Goal: Task Accomplishment & Management: Use online tool/utility

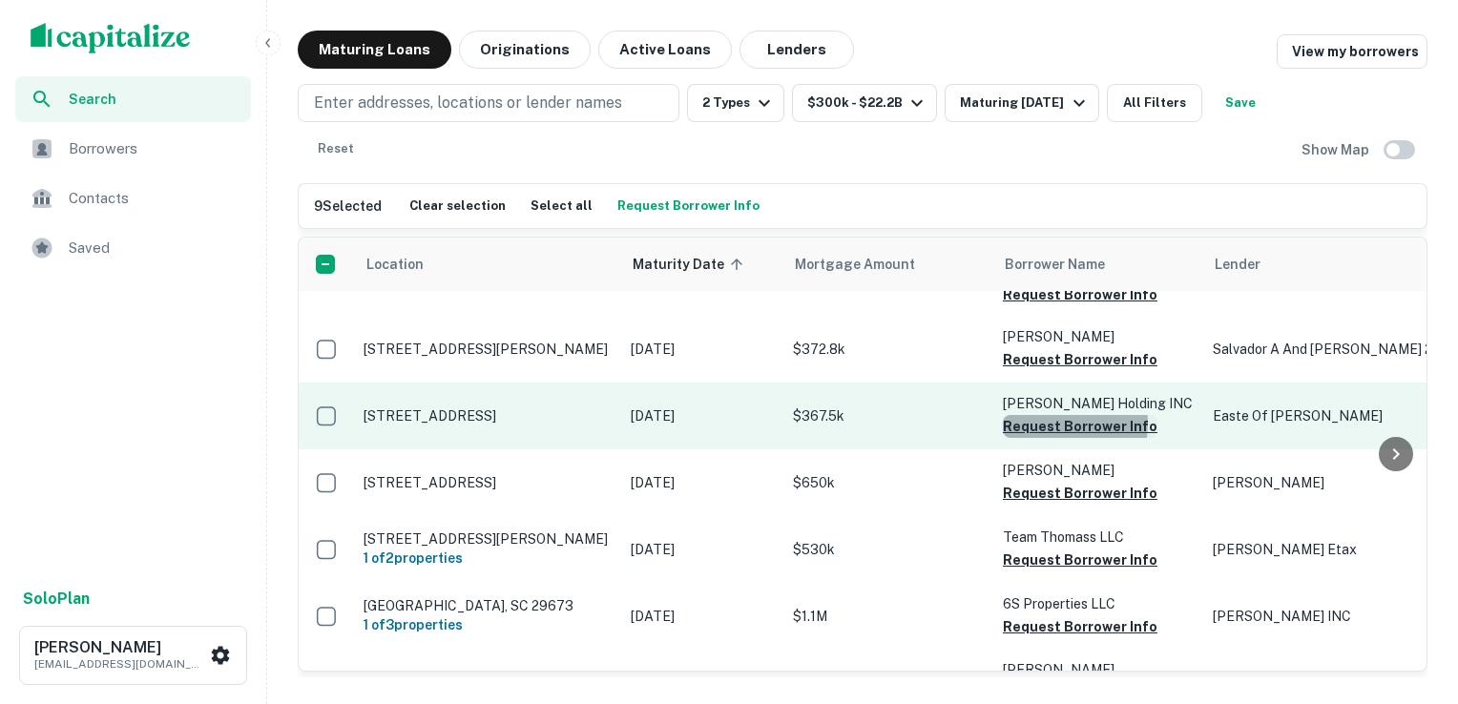
click at [1049, 438] on button "Request Borrower Info" at bounding box center [1080, 426] width 155 height 23
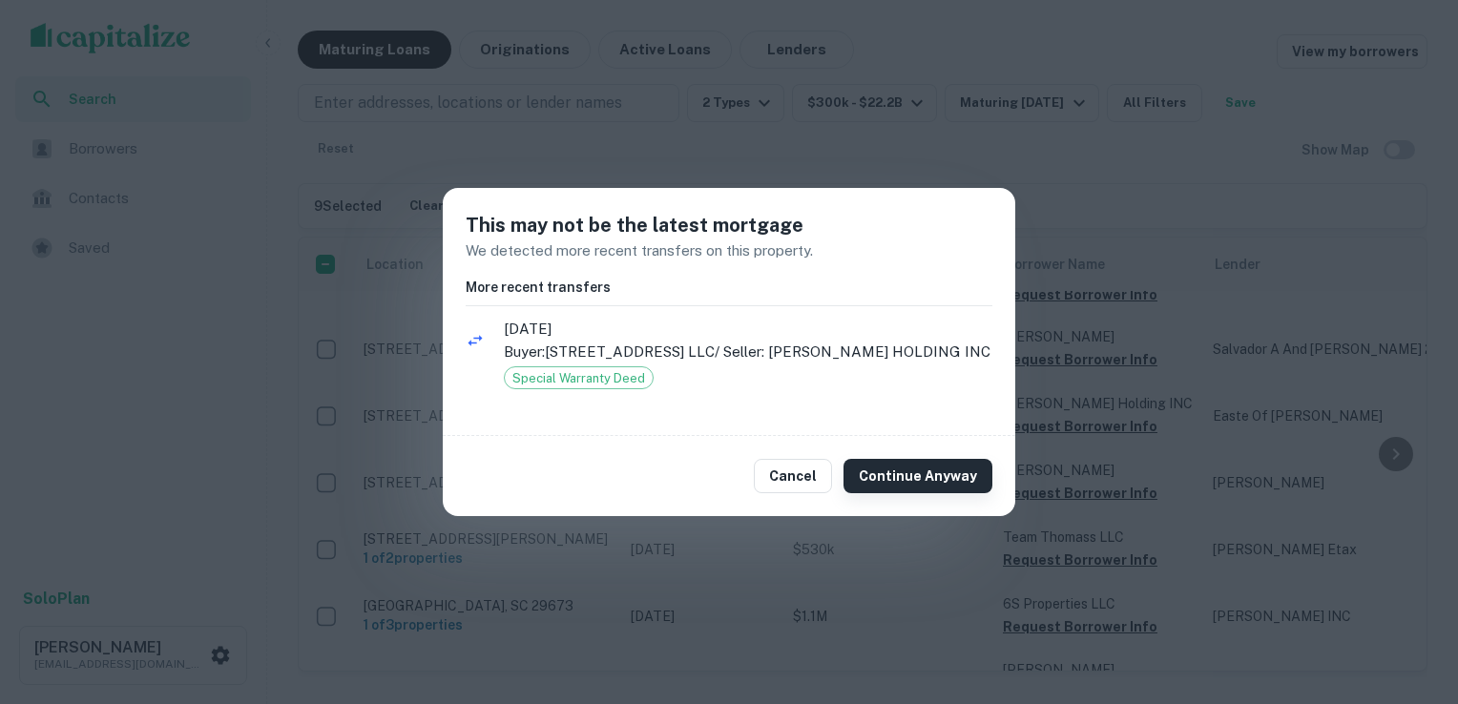
click at [929, 481] on button "Continue Anyway" at bounding box center [917, 476] width 149 height 34
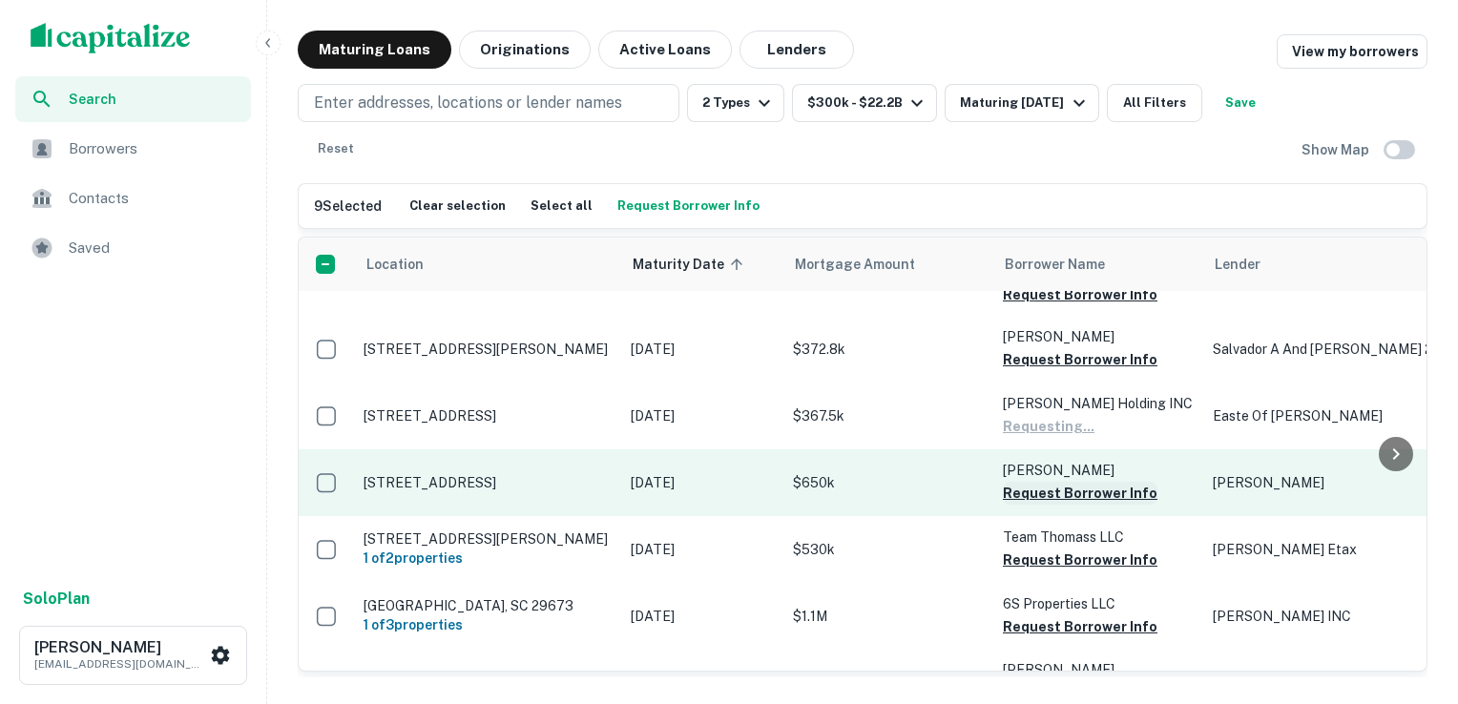
click at [1049, 505] on button "Request Borrower Info" at bounding box center [1080, 493] width 155 height 23
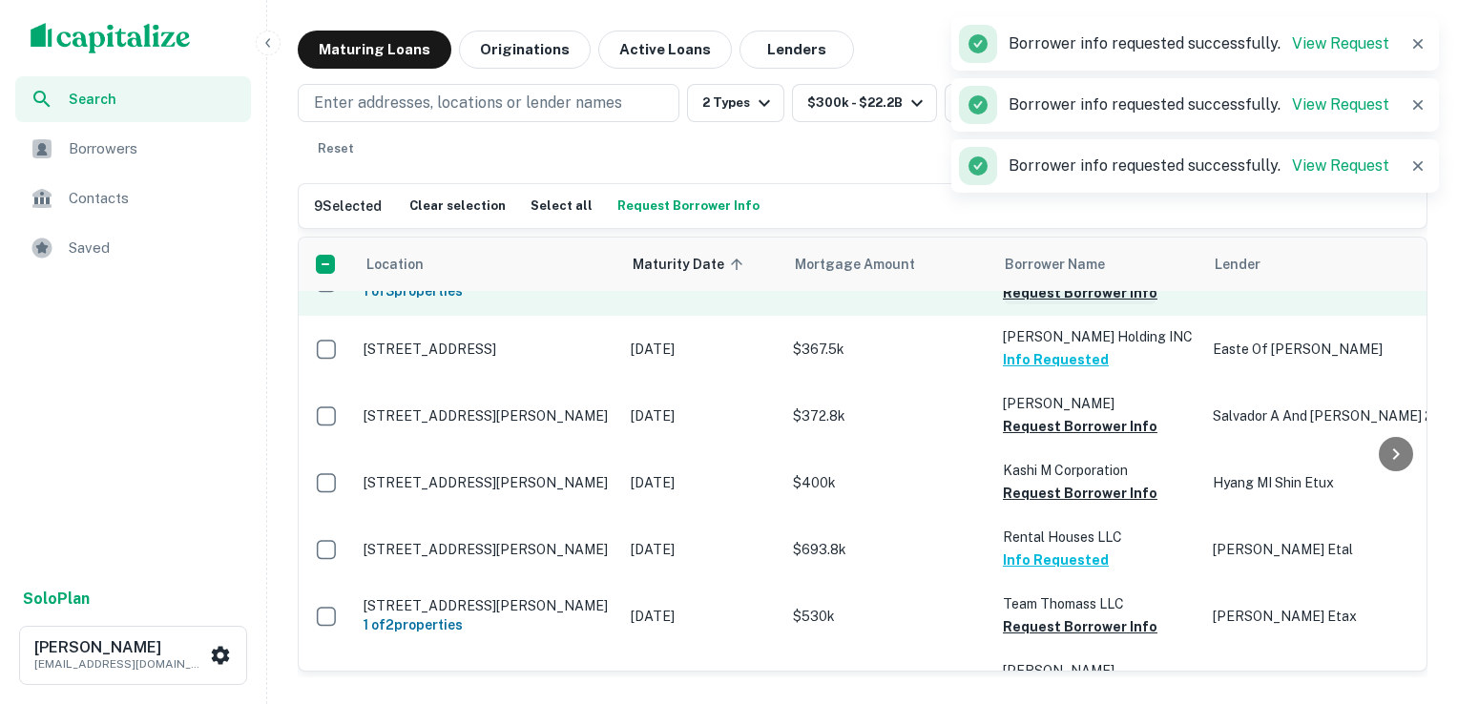
click at [1045, 304] on button "Request Borrower Info" at bounding box center [1080, 292] width 155 height 23
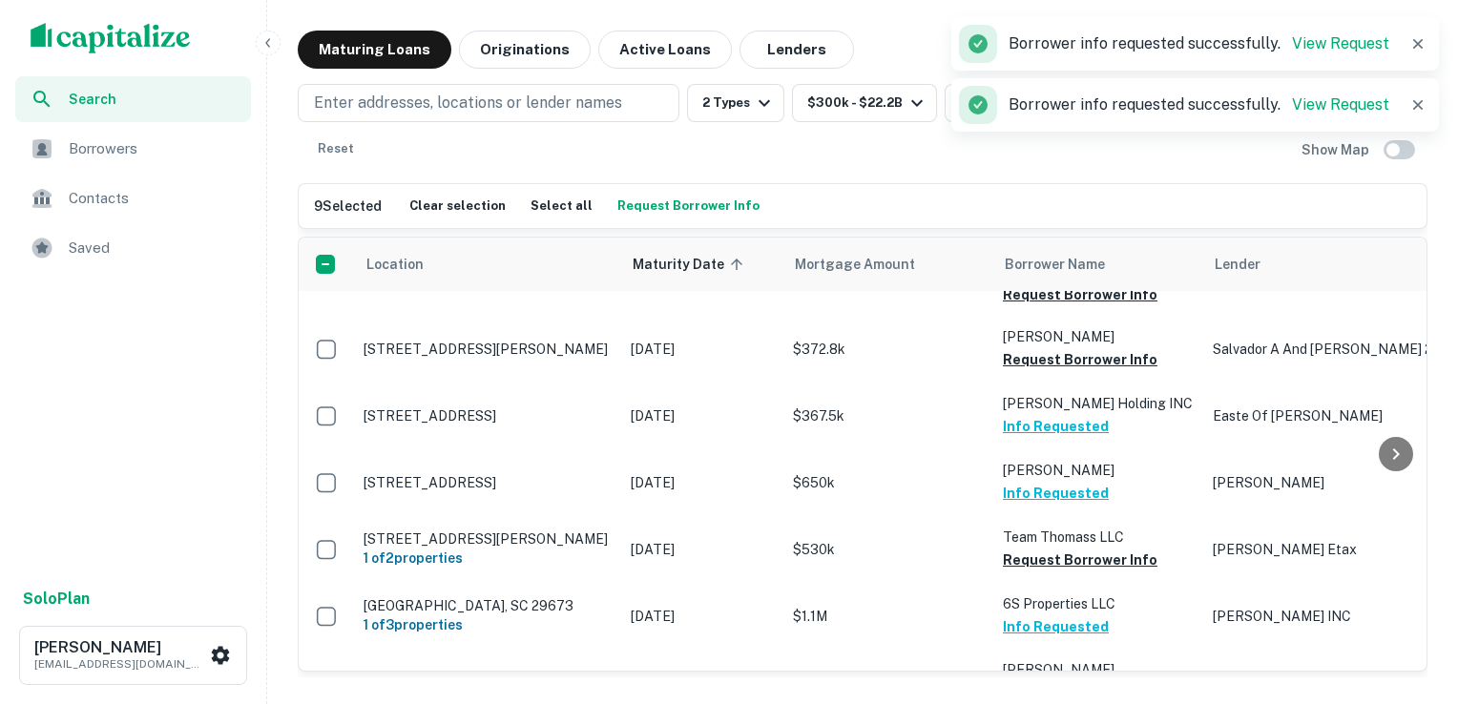
click at [1045, 221] on button "Request Borrower Info" at bounding box center [1080, 209] width 155 height 23
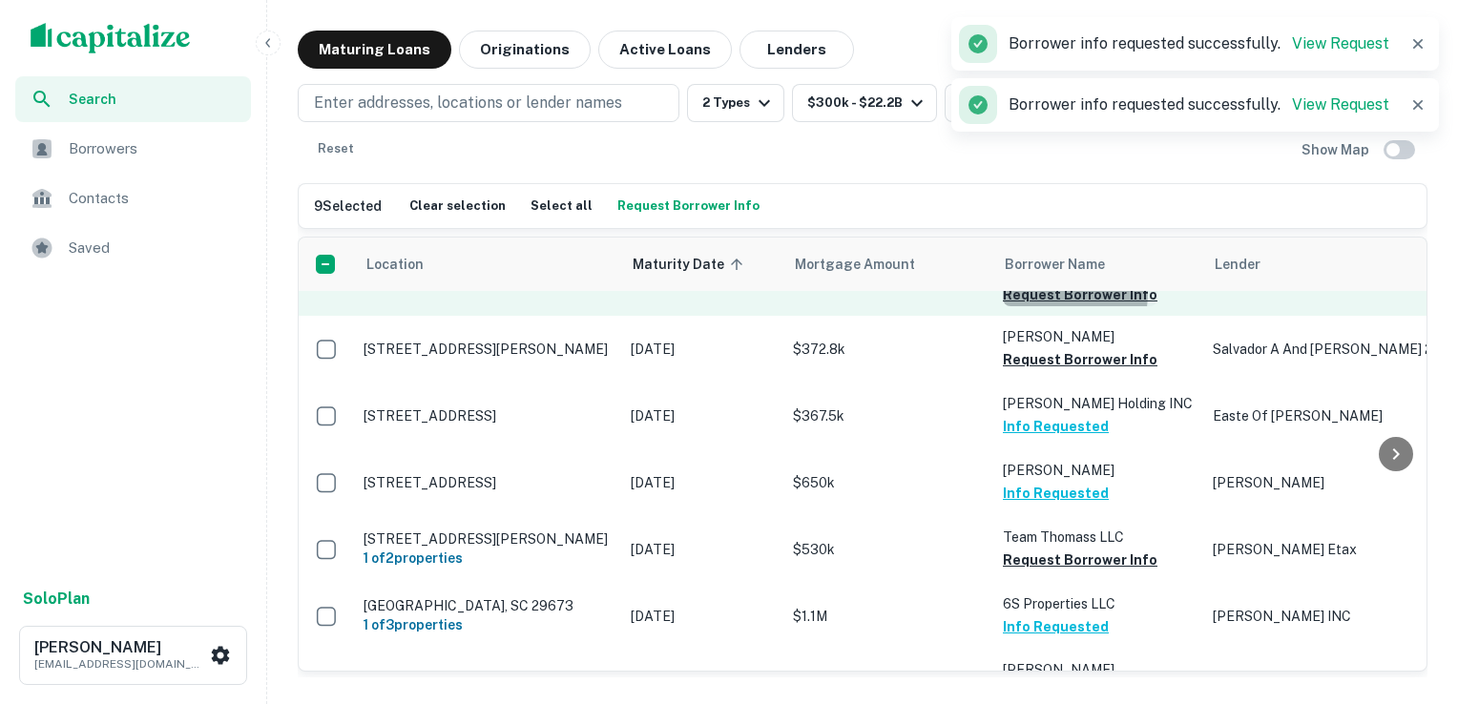
click at [1042, 306] on button "Request Borrower Info" at bounding box center [1080, 294] width 155 height 23
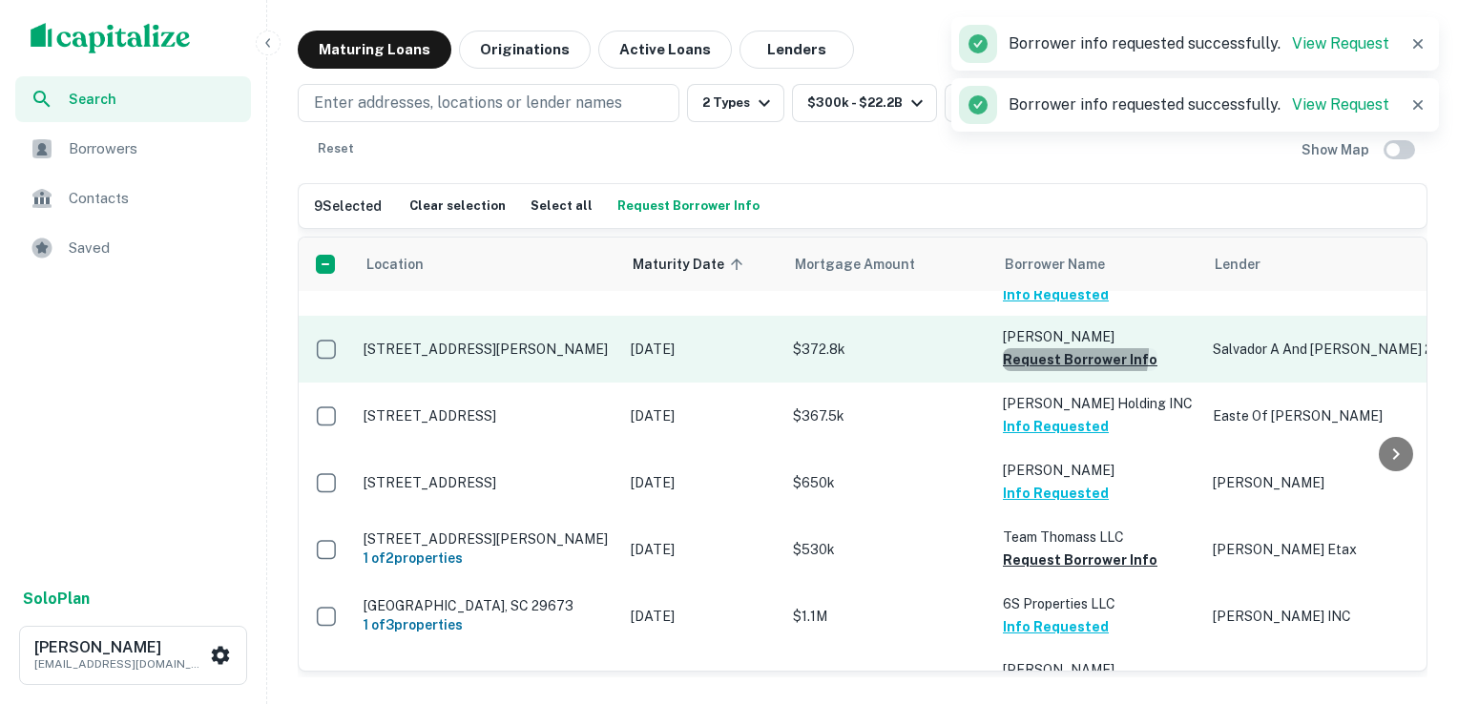
click at [1041, 371] on button "Request Borrower Info" at bounding box center [1080, 359] width 155 height 23
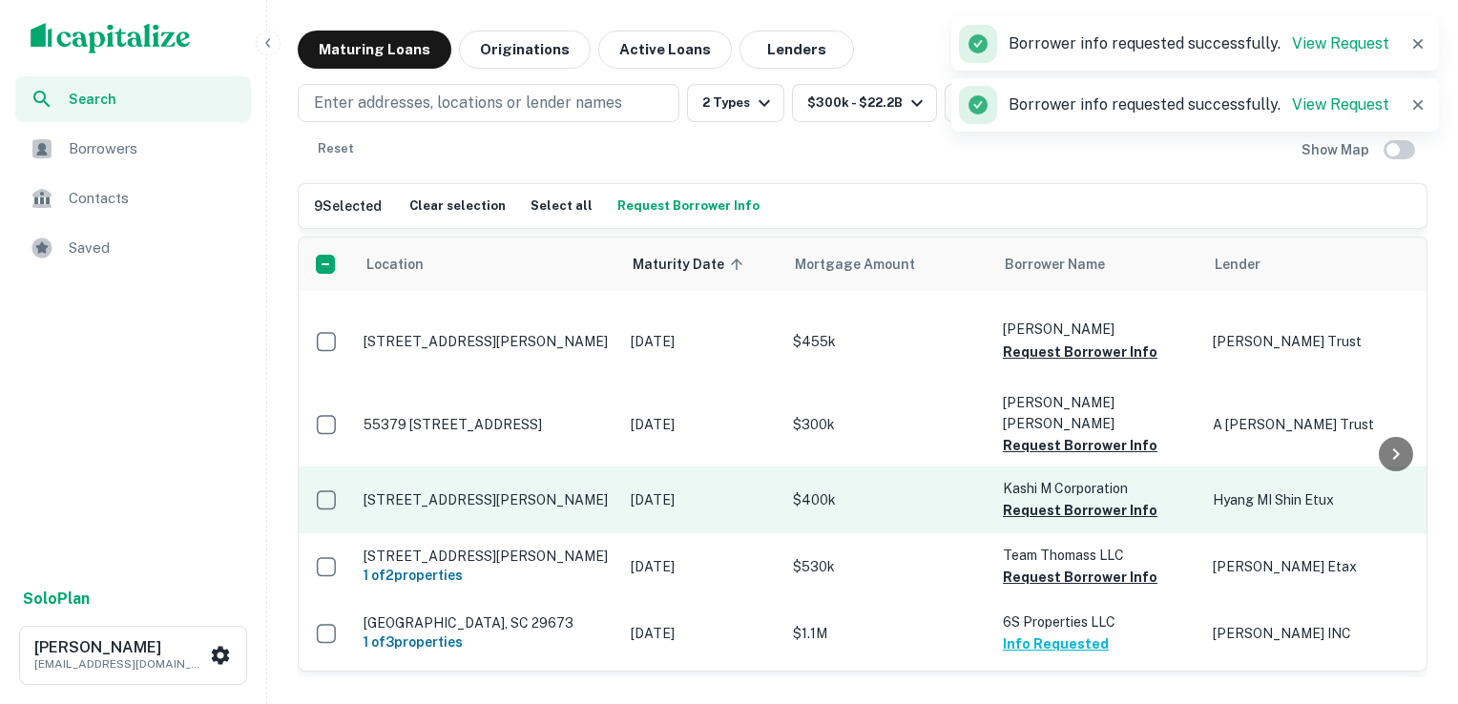
scroll to position [2743, 0]
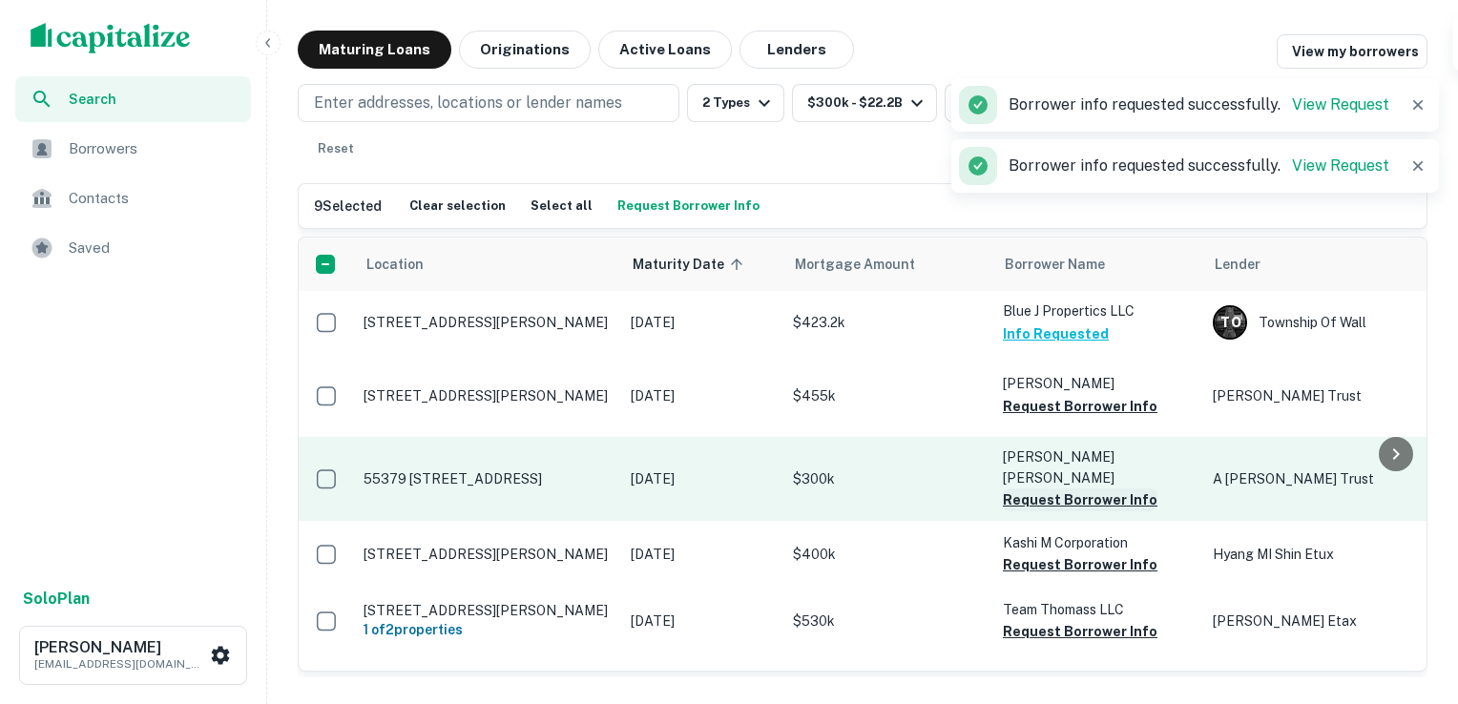
click at [1048, 511] on button "Request Borrower Info" at bounding box center [1080, 499] width 155 height 23
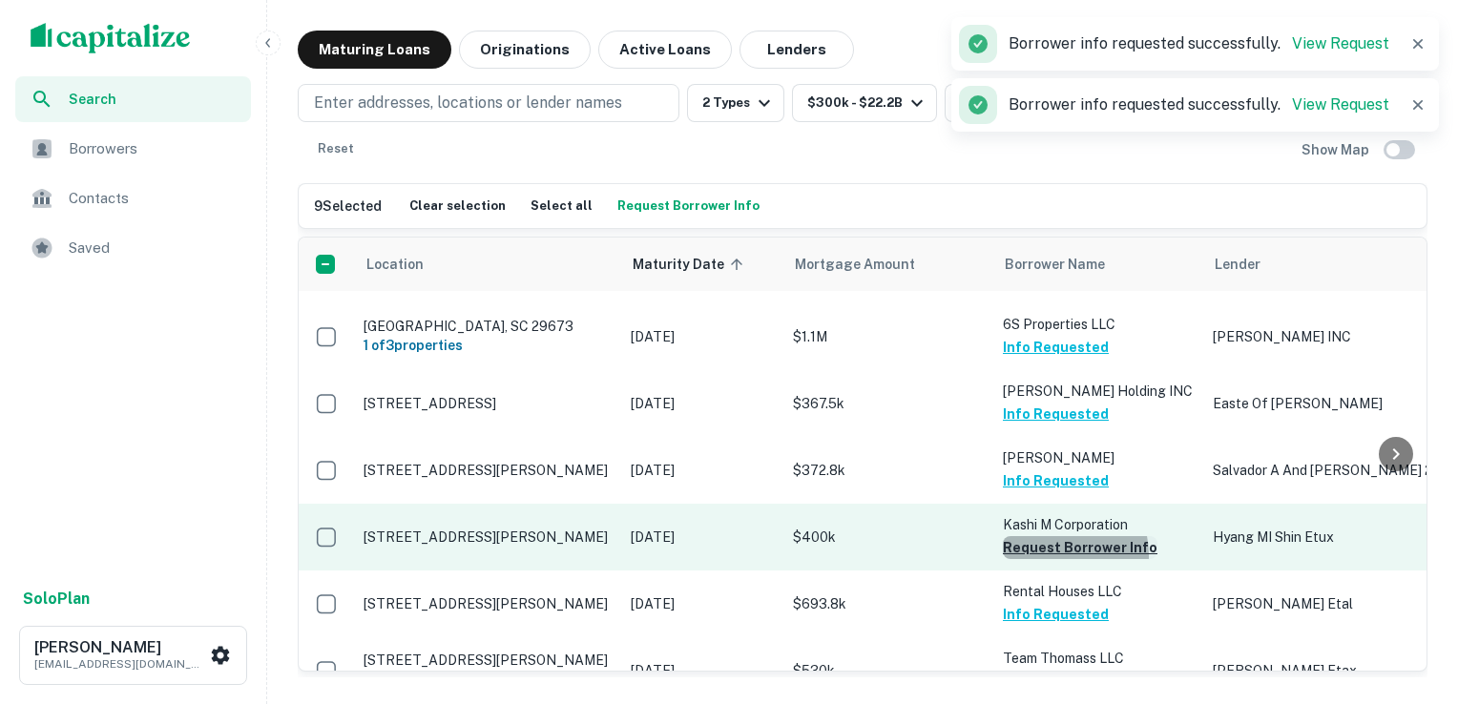
click at [1050, 559] on button "Request Borrower Info" at bounding box center [1080, 547] width 155 height 23
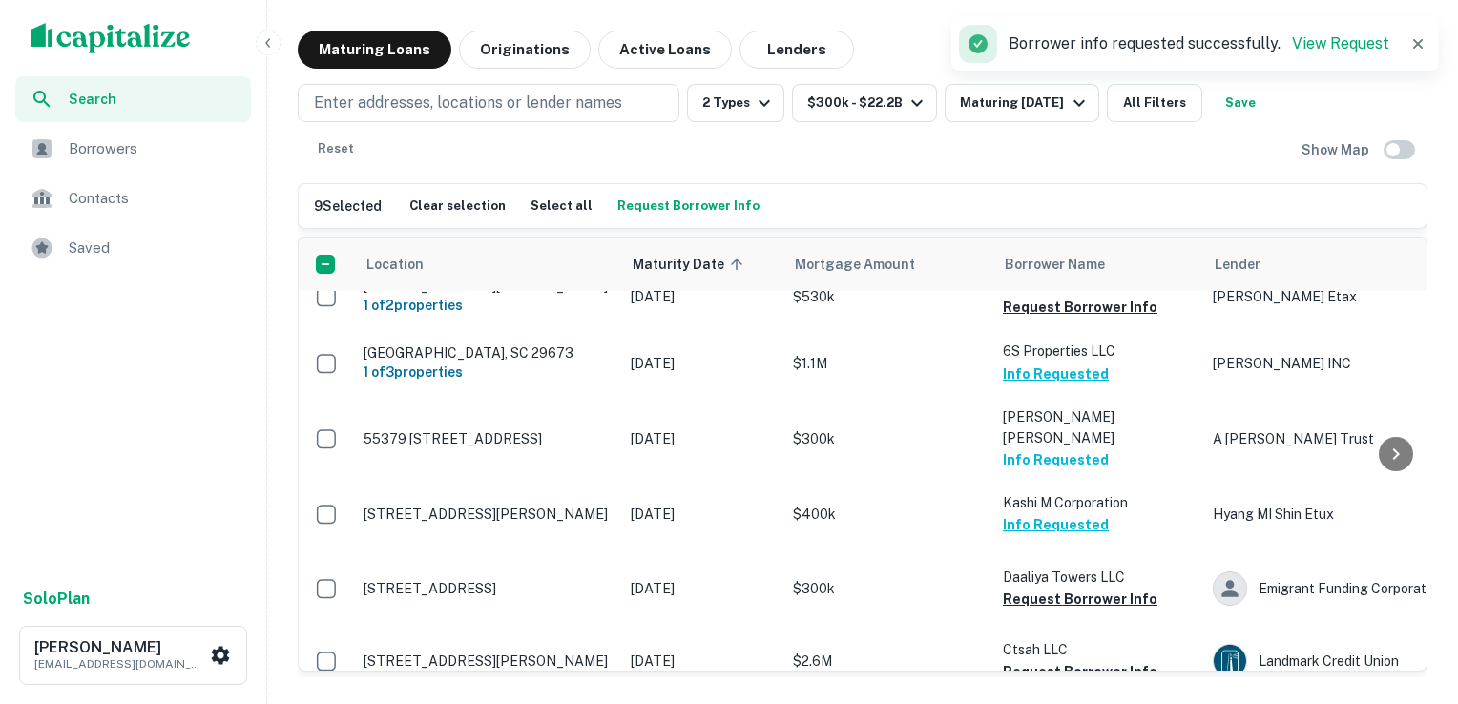
scroll to position [3061, 0]
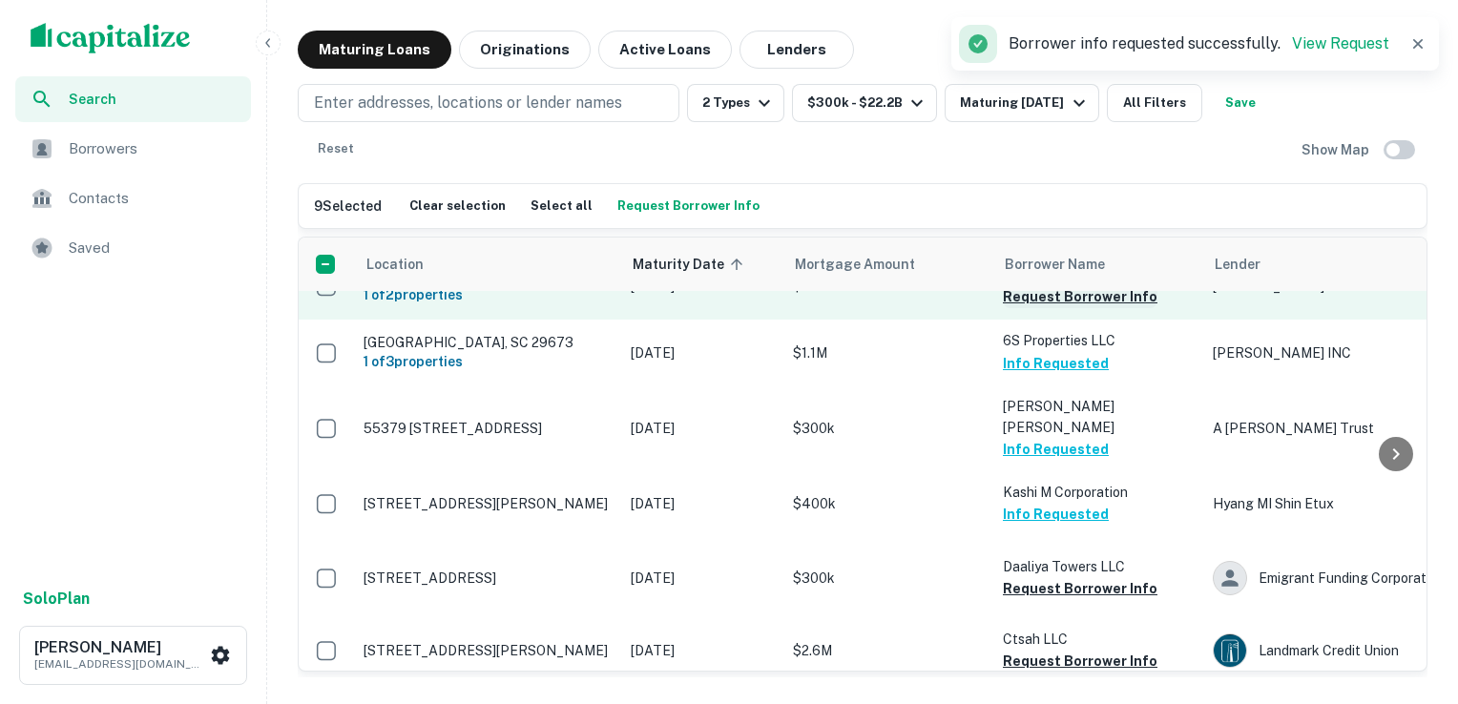
click at [1059, 308] on button "Request Borrower Info" at bounding box center [1080, 296] width 155 height 23
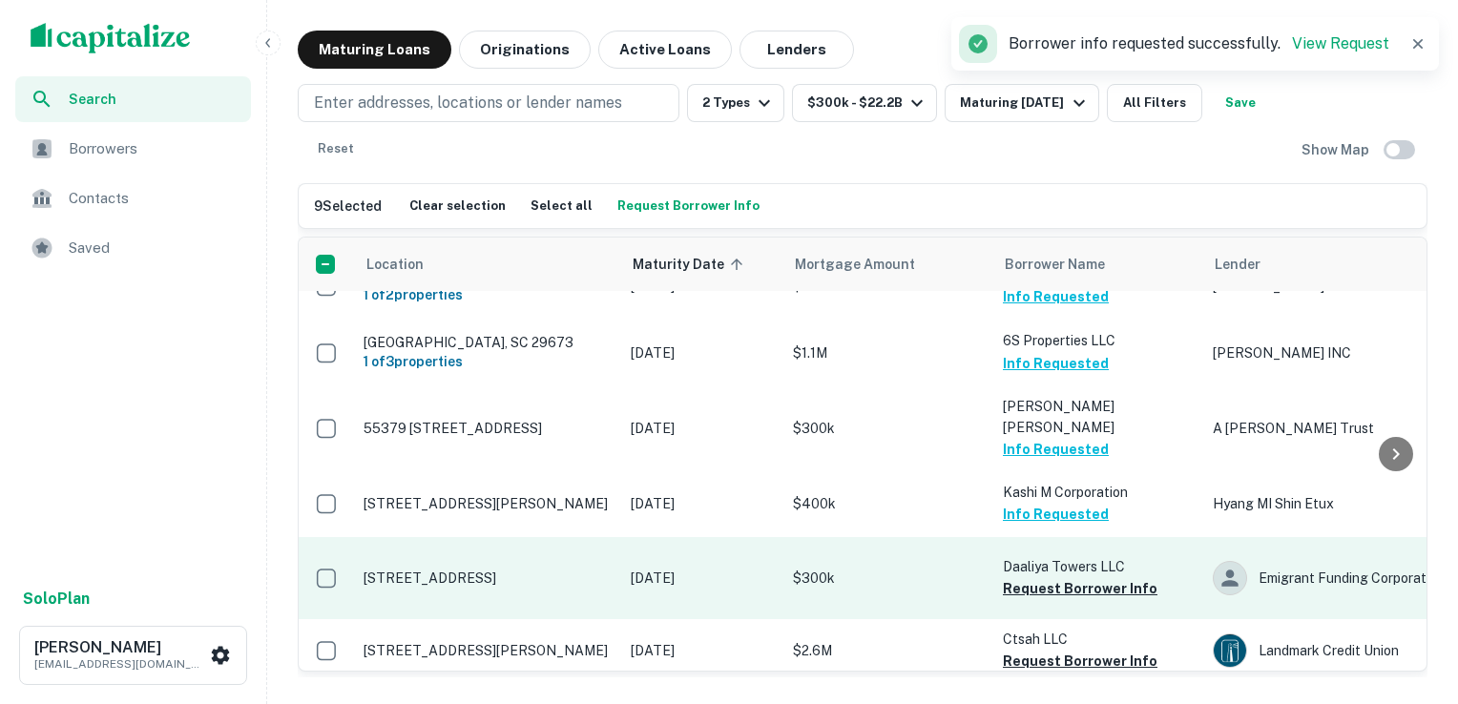
scroll to position [3256, 0]
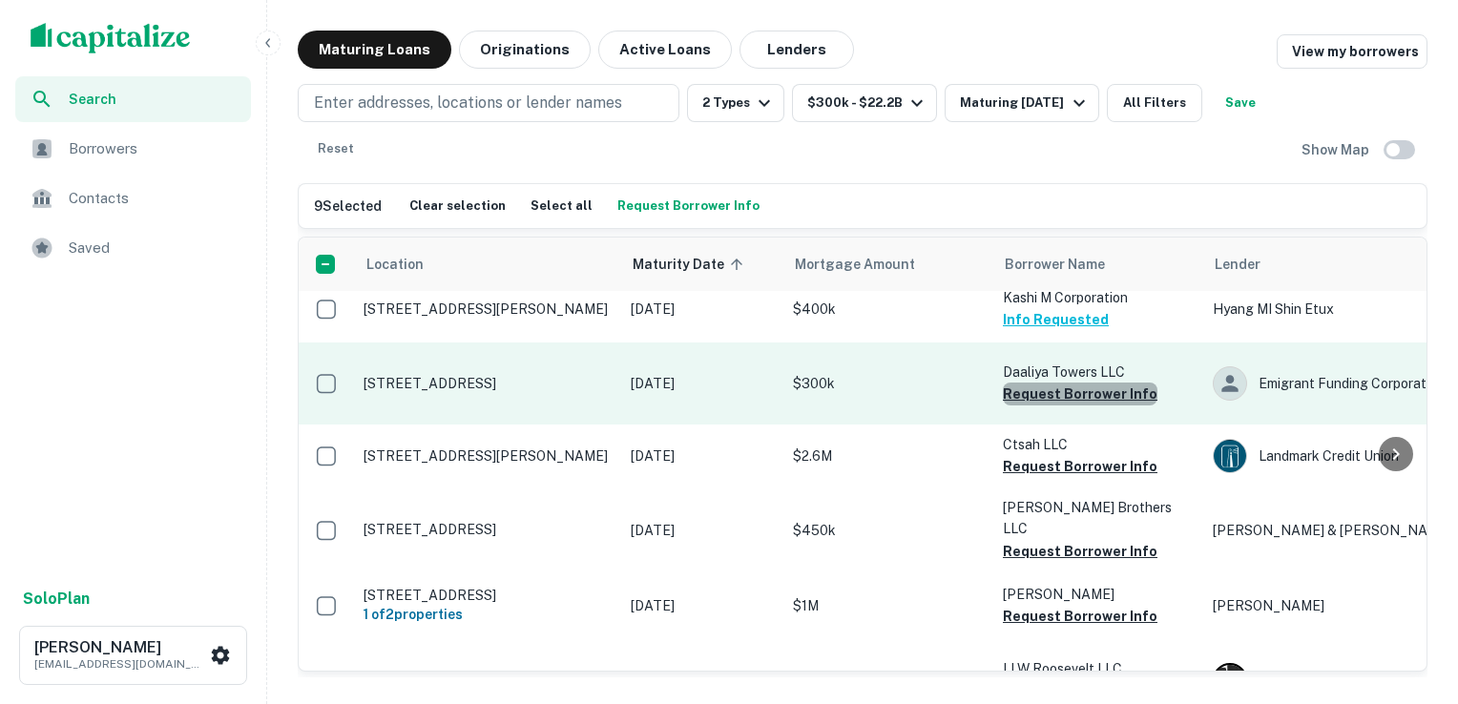
click at [1080, 405] on button "Request Borrower Info" at bounding box center [1080, 394] width 155 height 23
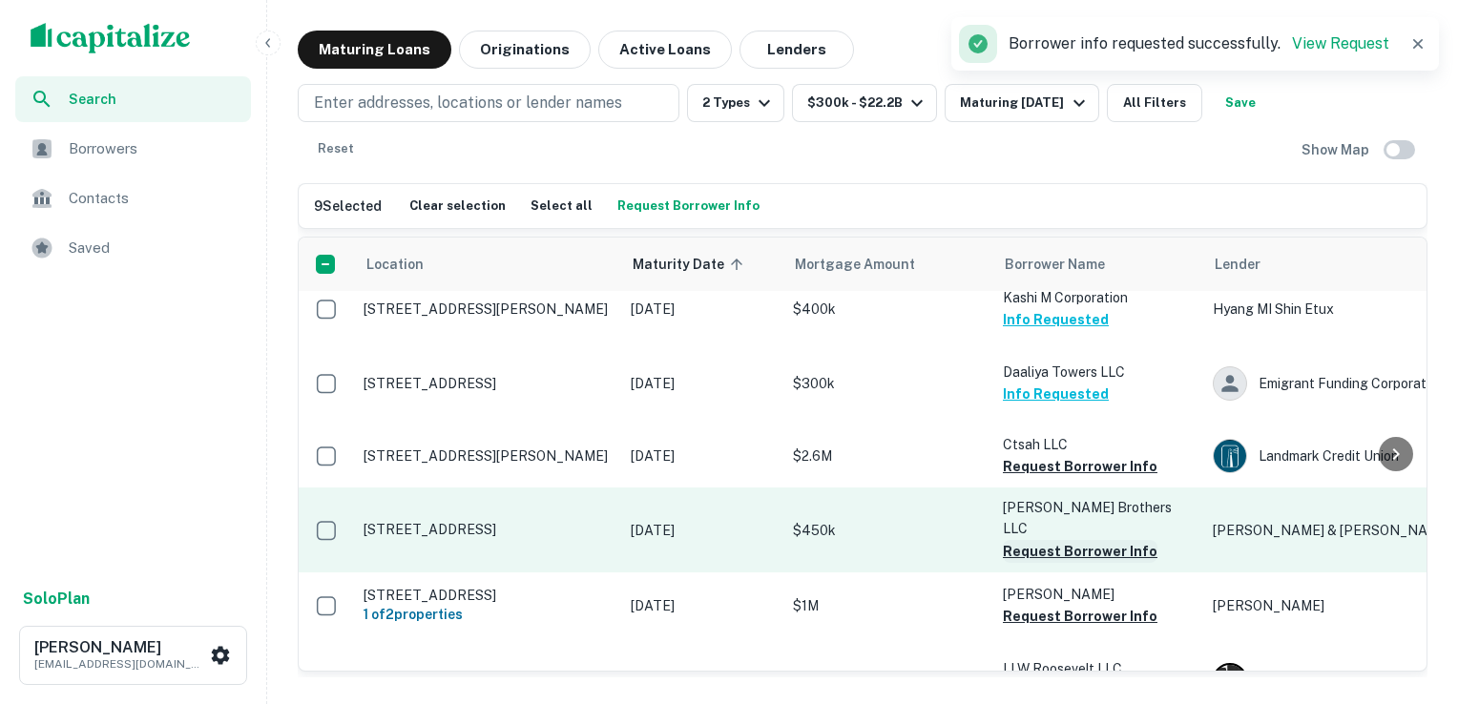
click at [1057, 563] on button "Request Borrower Info" at bounding box center [1080, 551] width 155 height 23
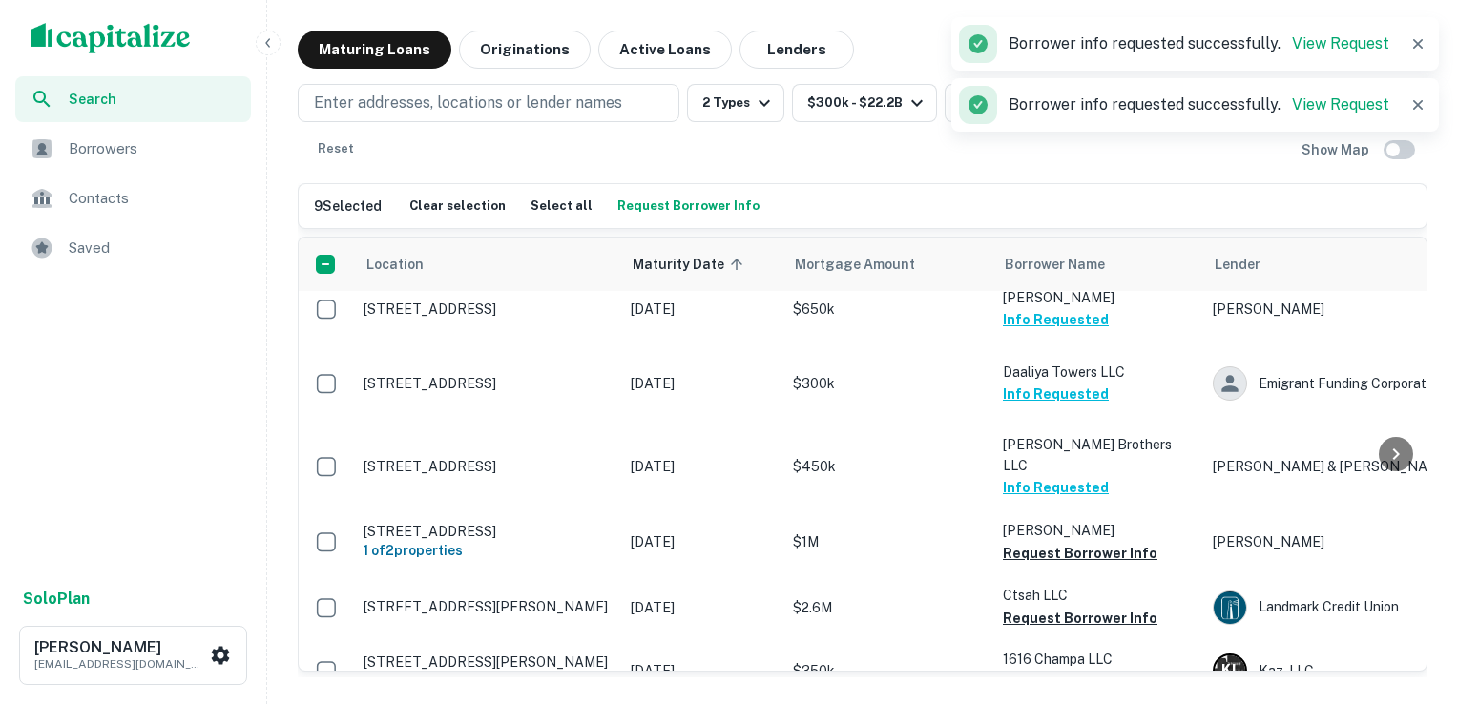
scroll to position [3562, 0]
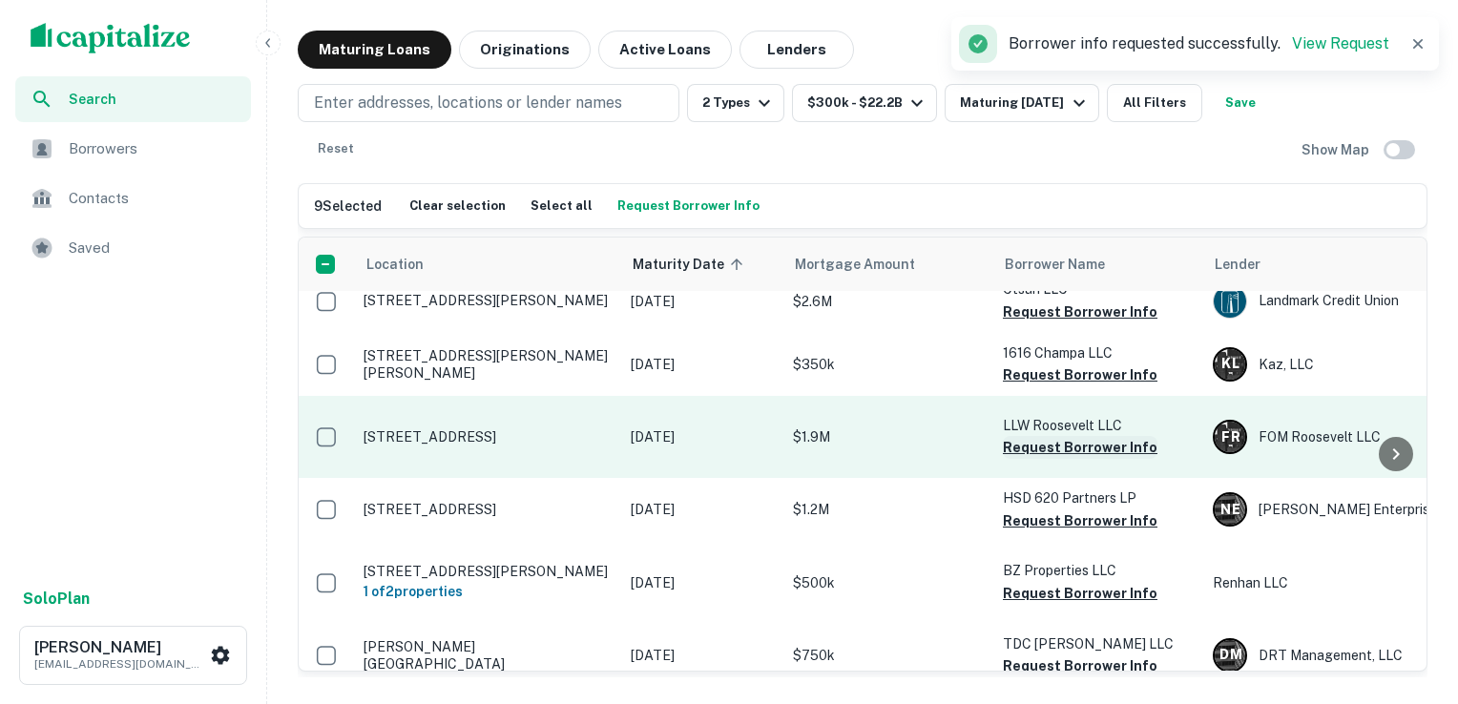
click at [1062, 459] on button "Request Borrower Info" at bounding box center [1080, 447] width 155 height 23
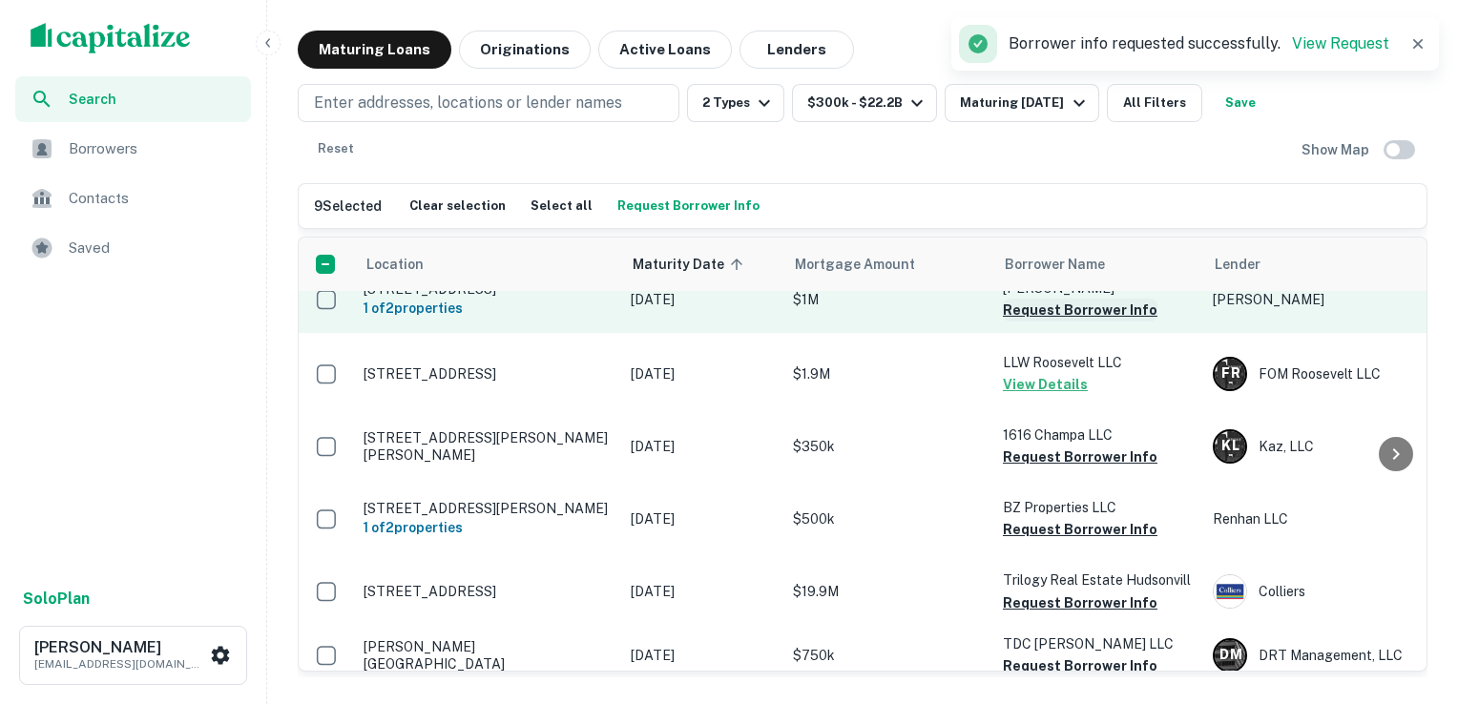
click at [1066, 321] on button "Request Borrower Info" at bounding box center [1080, 310] width 155 height 23
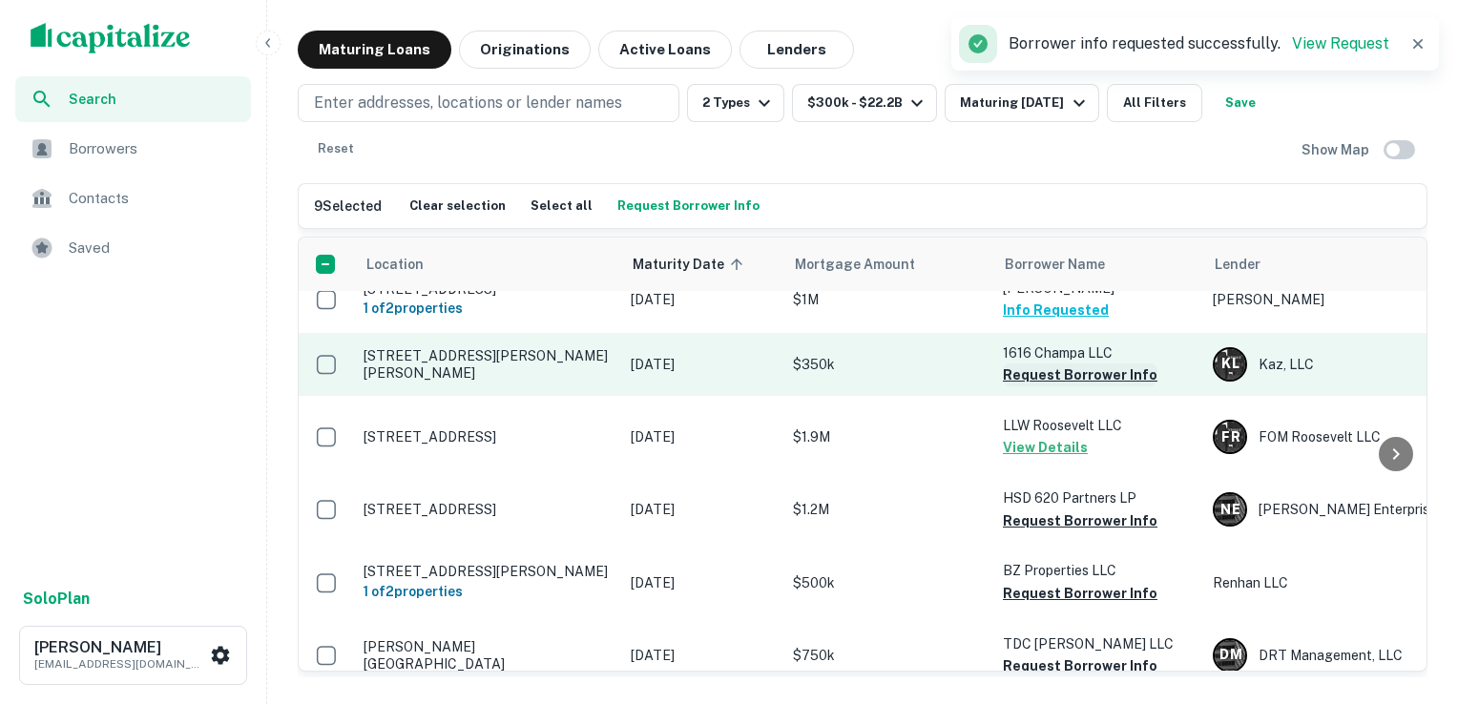
click at [1066, 386] on button "Request Borrower Info" at bounding box center [1080, 374] width 155 height 23
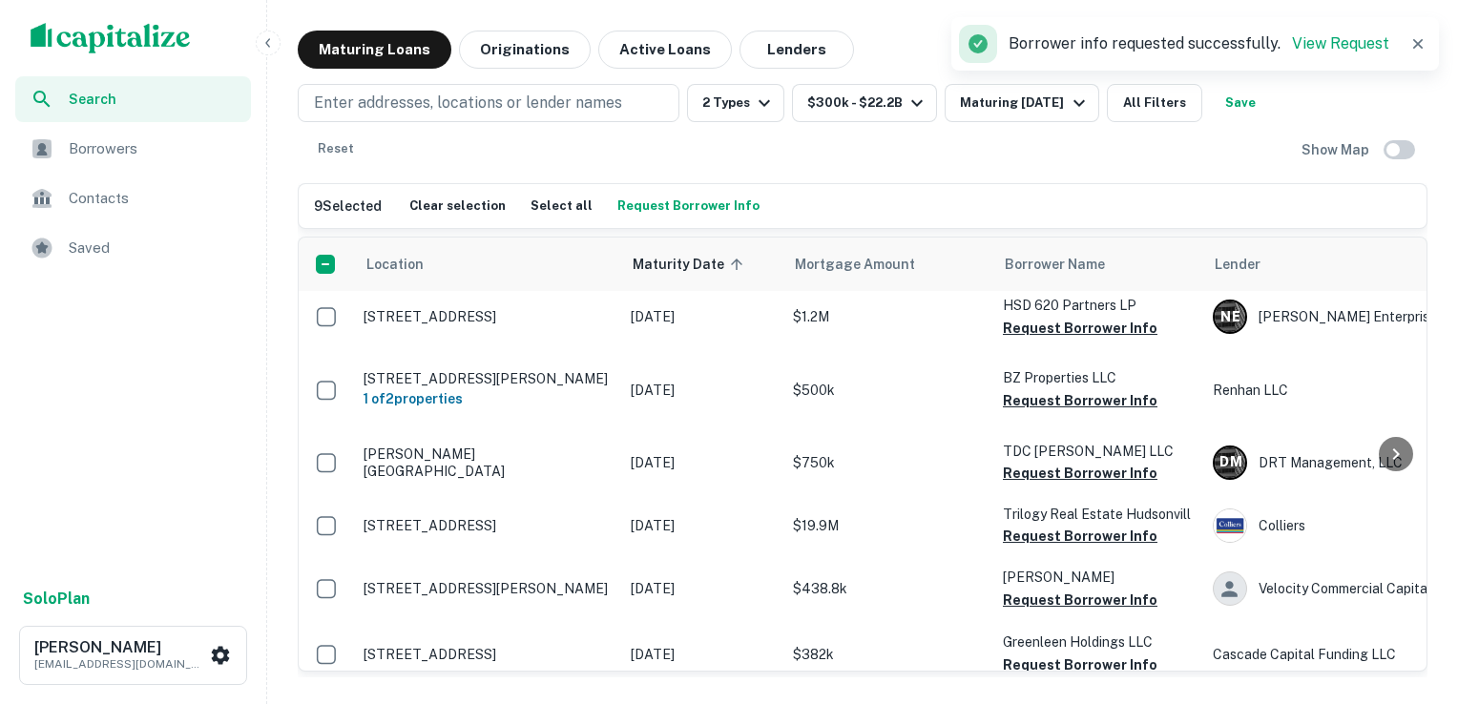
scroll to position [3757, 0]
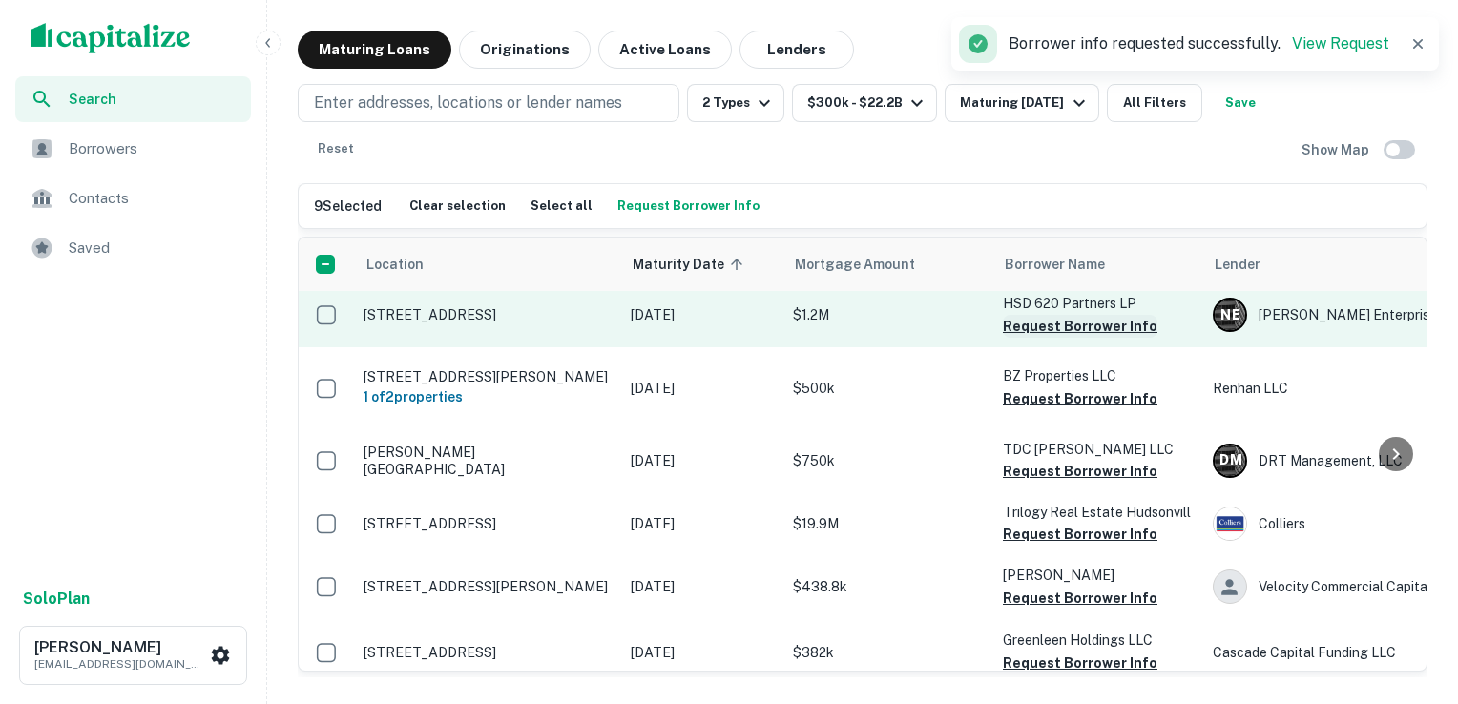
click at [1063, 338] on button "Request Borrower Info" at bounding box center [1080, 326] width 155 height 23
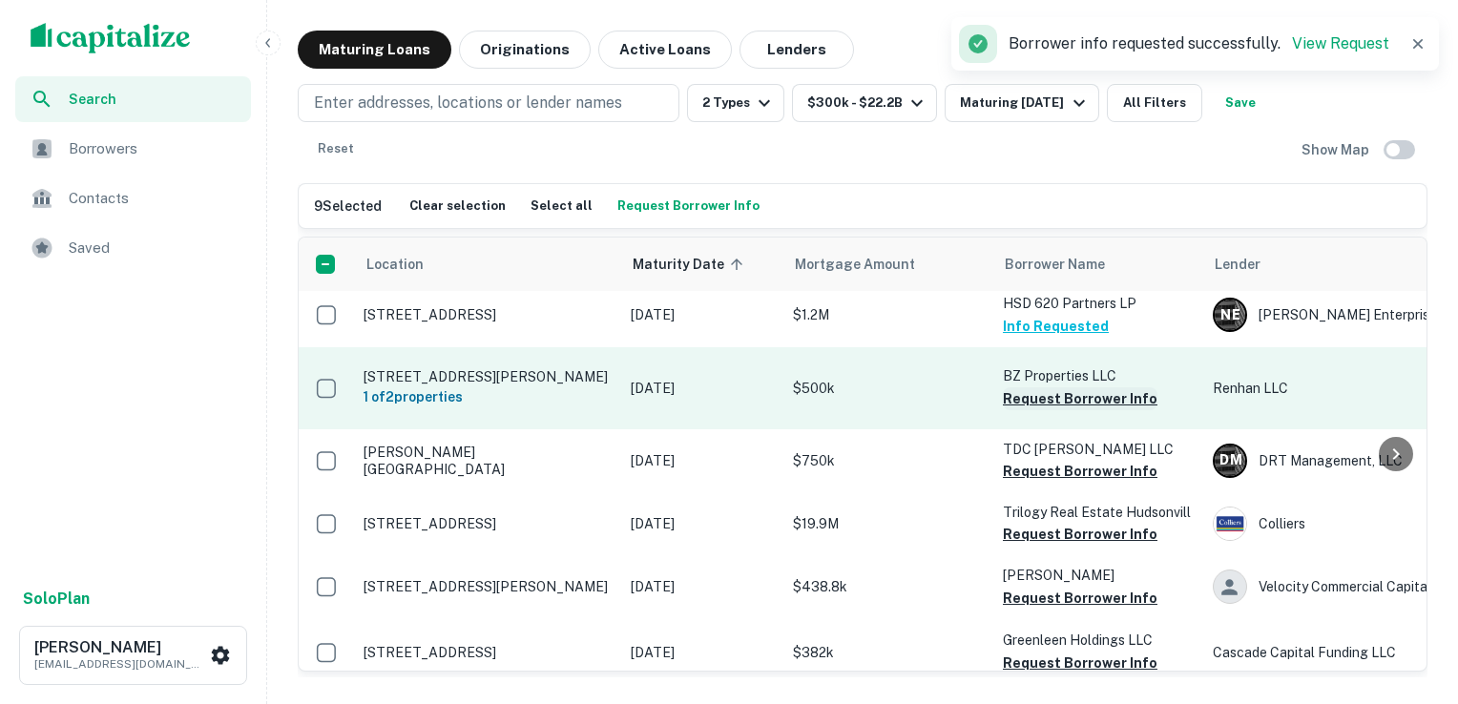
click at [1063, 410] on button "Request Borrower Info" at bounding box center [1080, 398] width 155 height 23
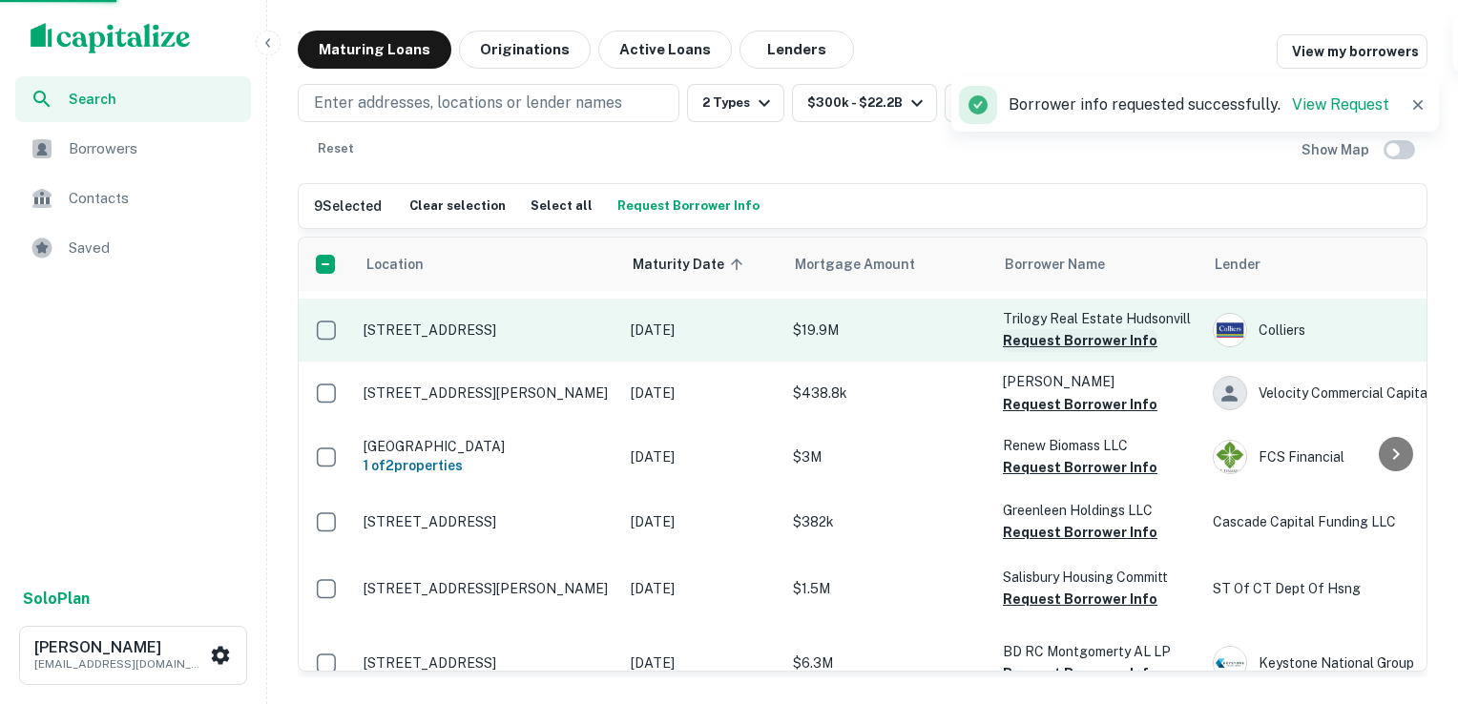
scroll to position [3878, 0]
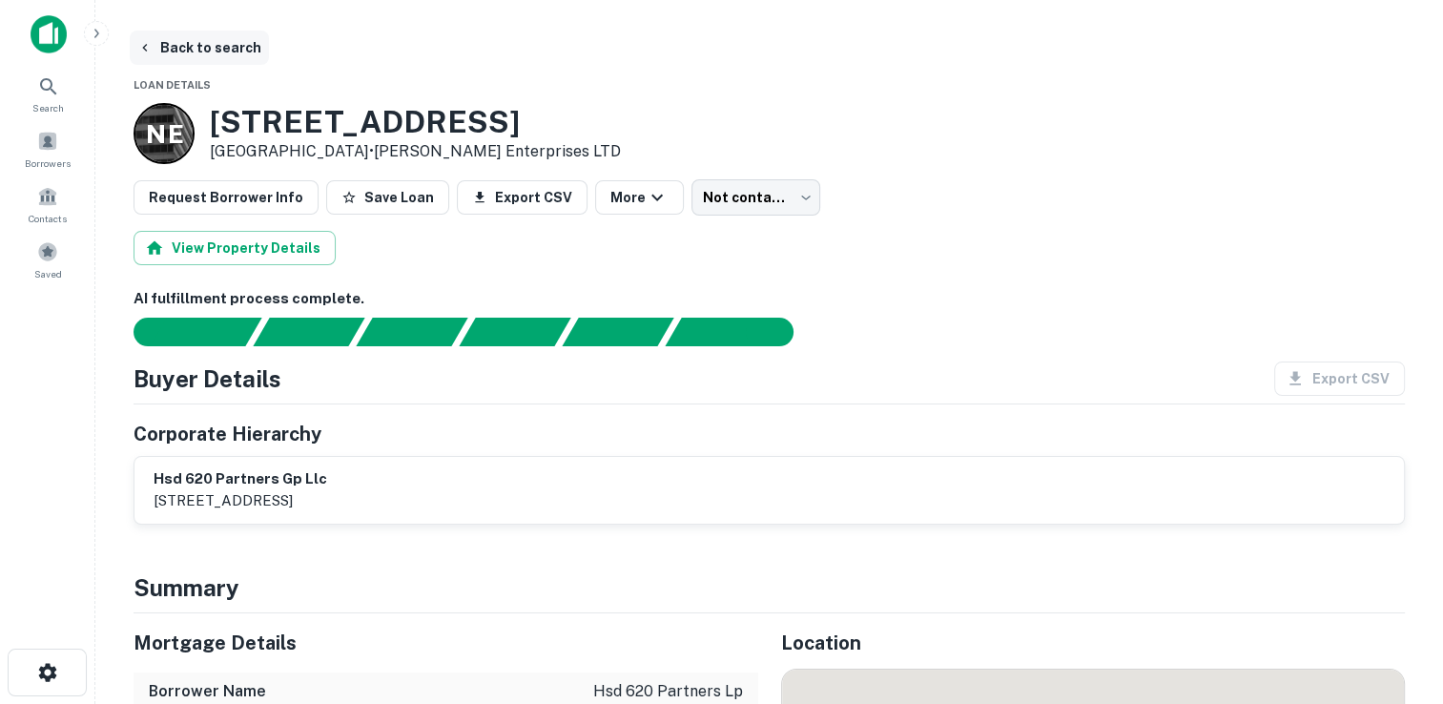
click at [210, 48] on button "Back to search" at bounding box center [199, 48] width 139 height 34
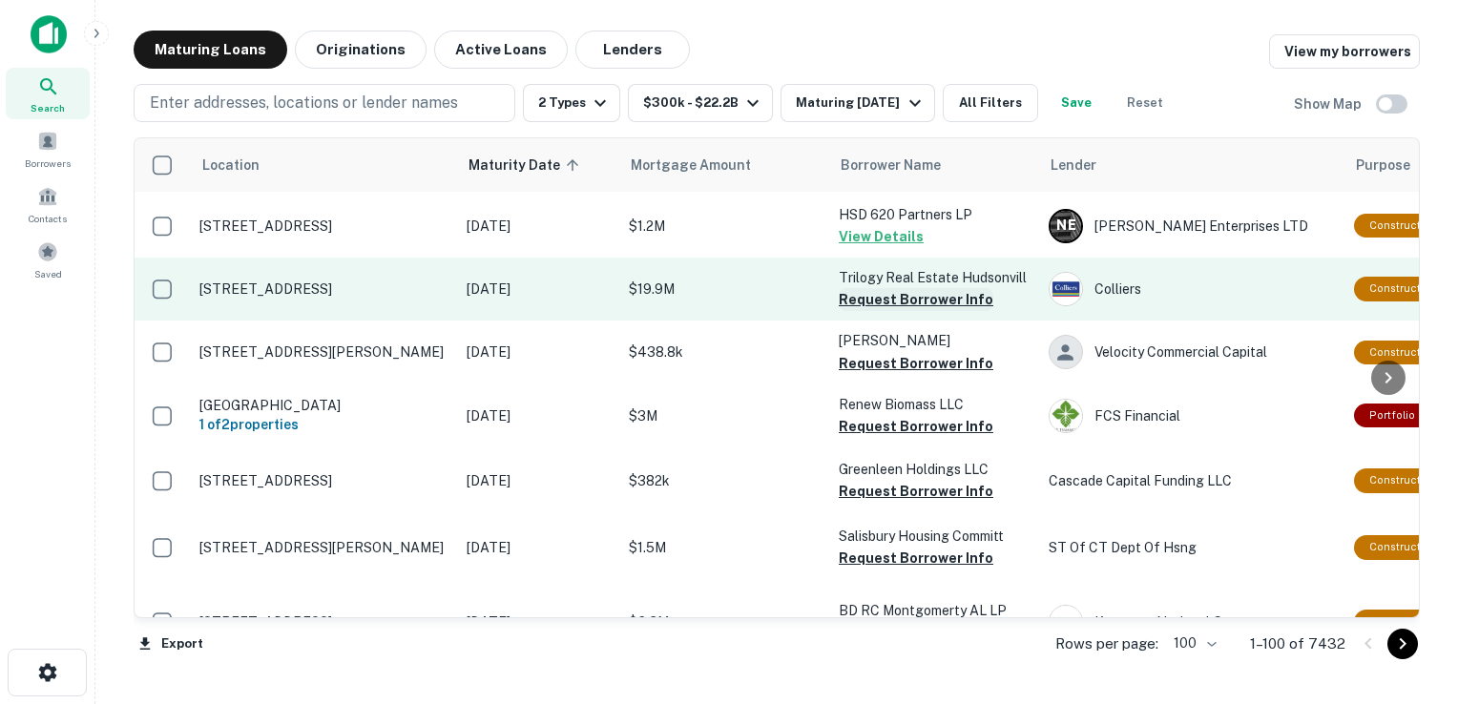
click at [921, 311] on button "Request Borrower Info" at bounding box center [915, 299] width 155 height 23
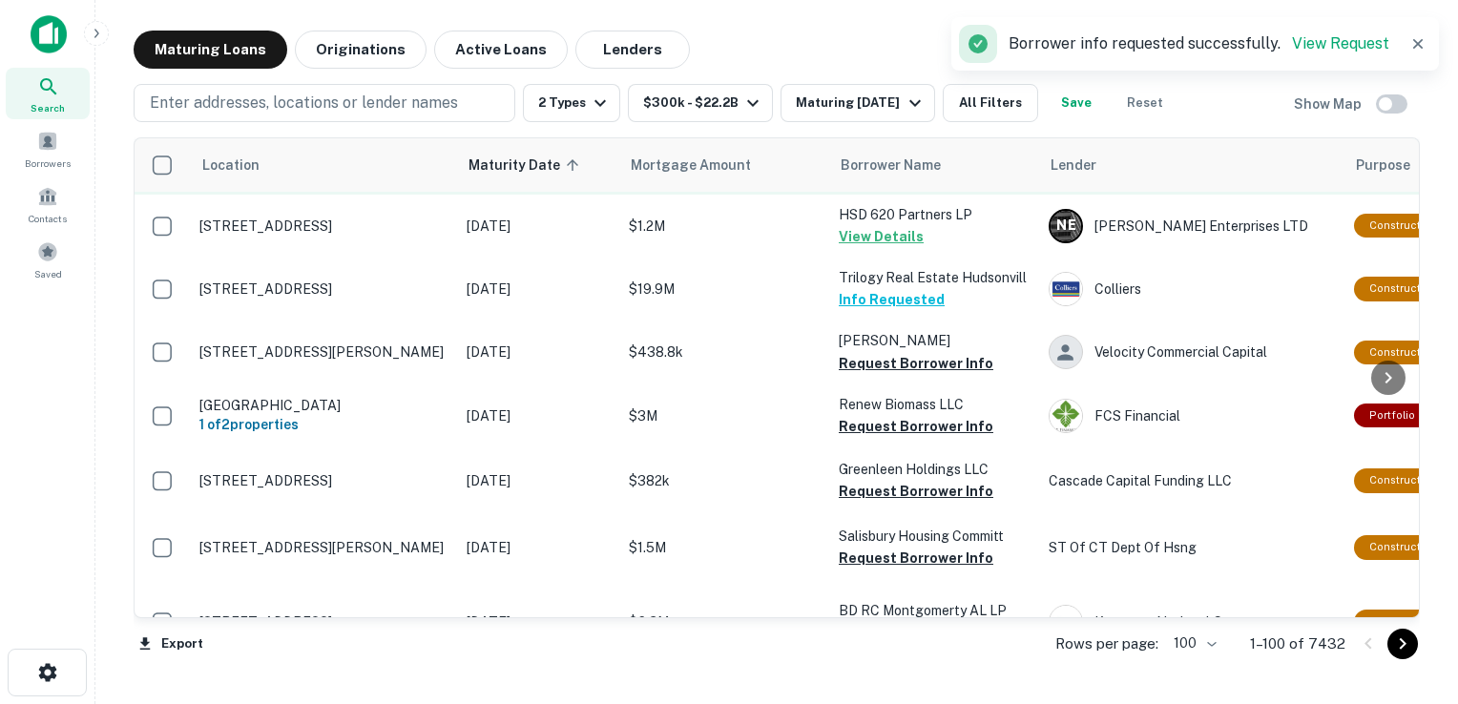
click at [894, 185] on button "Request Borrower Info" at bounding box center [915, 173] width 155 height 23
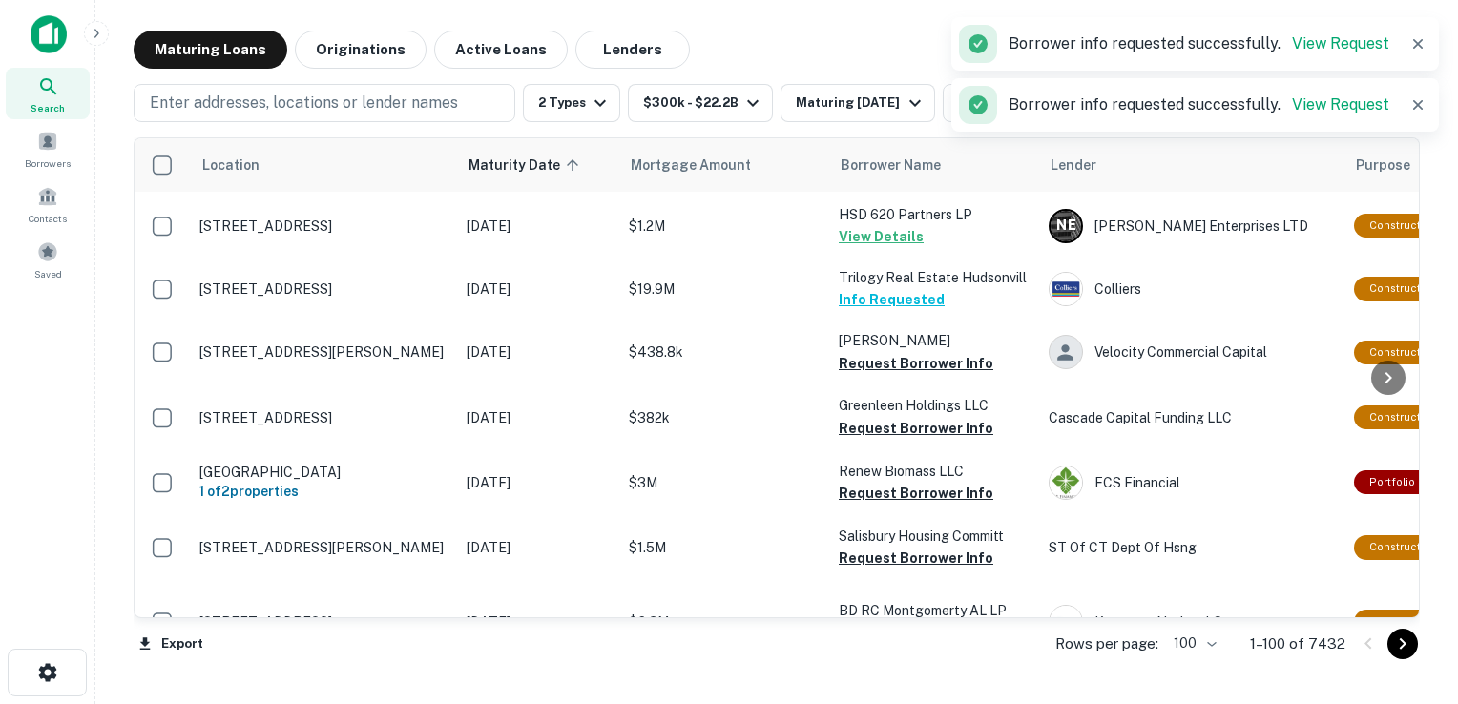
click at [886, 119] on button "Request Borrower Info" at bounding box center [915, 107] width 155 height 23
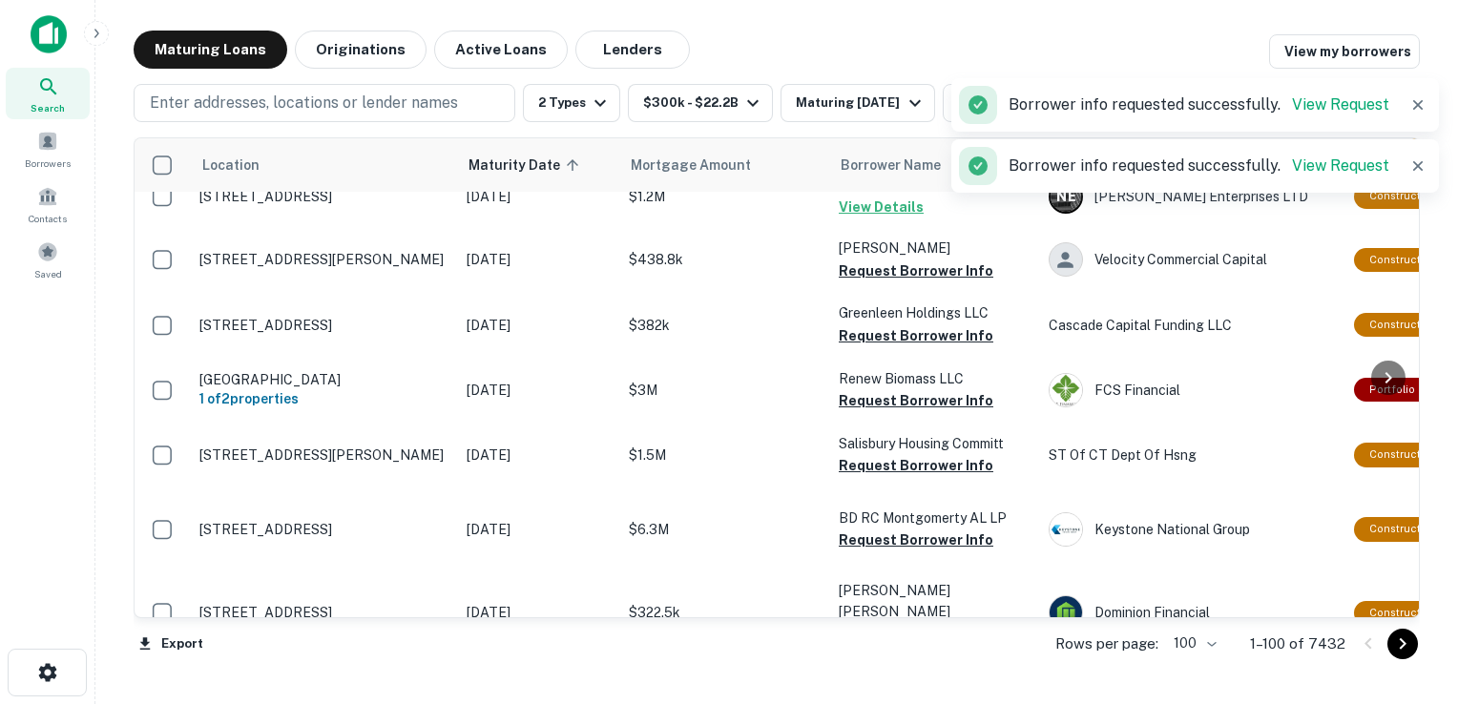
scroll to position [3984, 0]
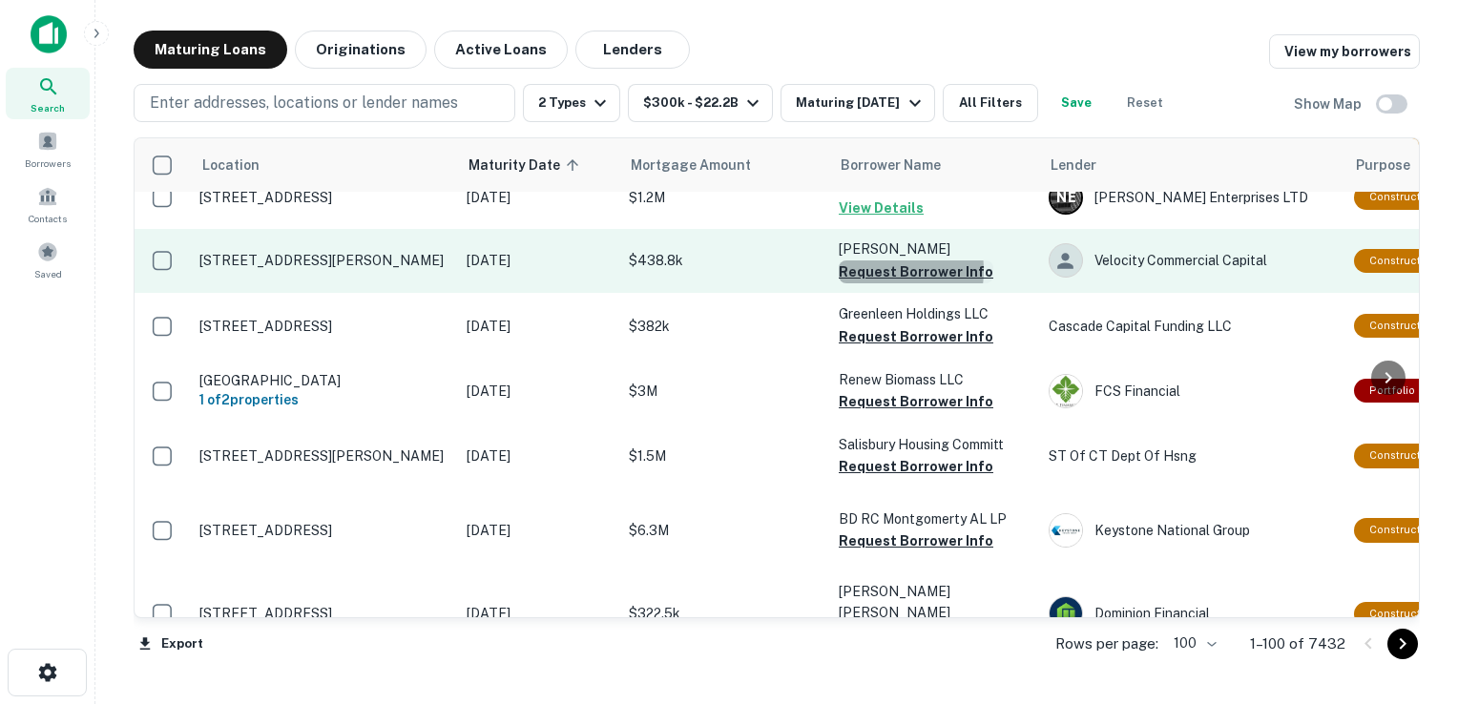
click at [865, 283] on button "Request Borrower Info" at bounding box center [915, 271] width 155 height 23
